Goal: Navigation & Orientation: Find specific page/section

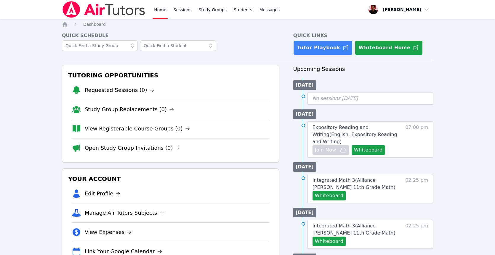
scroll to position [52, 0]
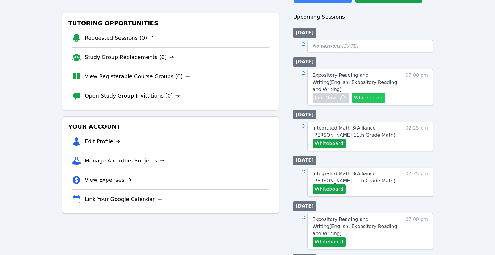
click at [380, 97] on button "Whiteboard" at bounding box center [369, 97] width 34 height 9
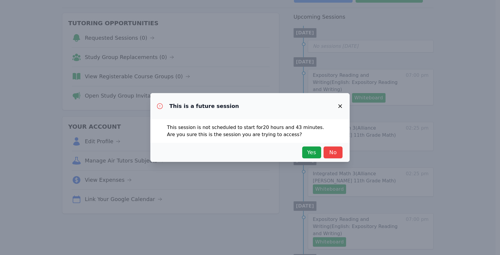
click at [340, 105] on icon "button" at bounding box center [340, 106] width 7 height 7
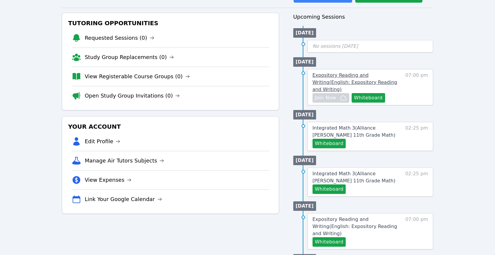
click at [356, 78] on span "Expository Reading and Writing ( English: Expository Reading and Writing )" at bounding box center [355, 82] width 85 height 20
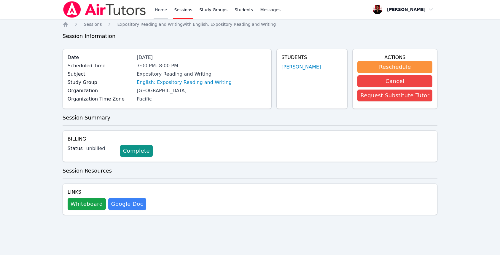
click at [160, 8] on link "Home" at bounding box center [161, 9] width 15 height 19
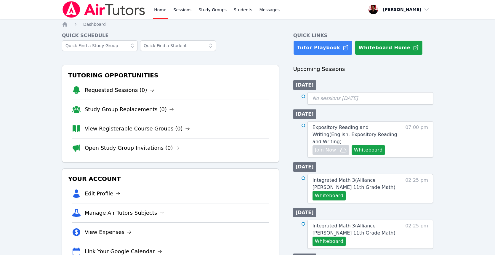
click at [166, 11] on div "Home Sessions Study Groups Students Messages" at bounding box center [217, 9] width 128 height 19
click at [160, 11] on link "Home" at bounding box center [160, 9] width 15 height 19
click at [173, 12] on link "Sessions" at bounding box center [183, 9] width 20 height 19
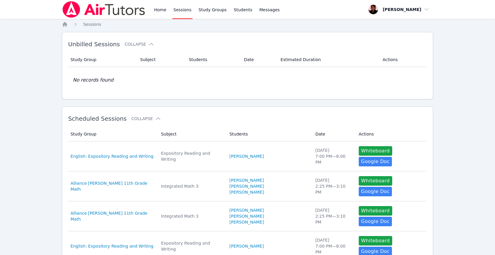
drag, startPoint x: 142, startPoint y: 5, endPoint x: 146, endPoint y: 7, distance: 4.0
click at [142, 5] on img at bounding box center [104, 9] width 84 height 17
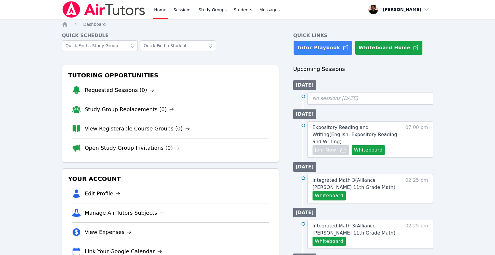
click at [152, 8] on div "Home Sessions Study Groups Students Messages" at bounding box center [171, 9] width 219 height 19
click at [204, 13] on link "Study Groups" at bounding box center [212, 9] width 31 height 19
